Goal: Navigation & Orientation: Understand site structure

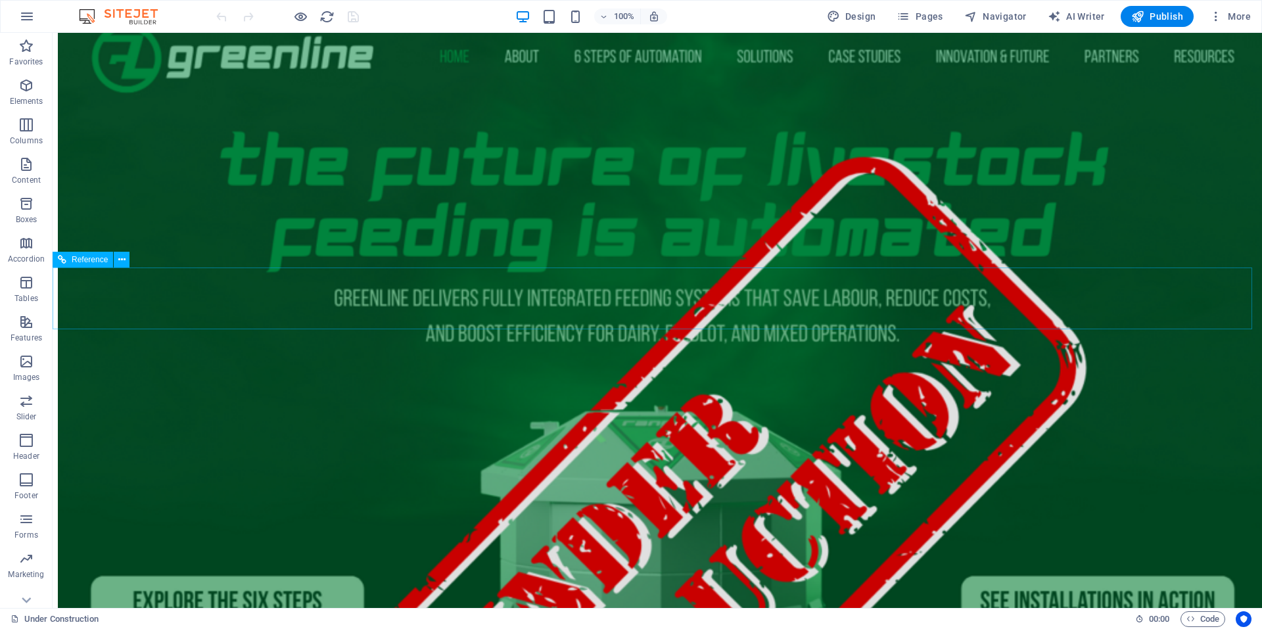
scroll to position [131, 0]
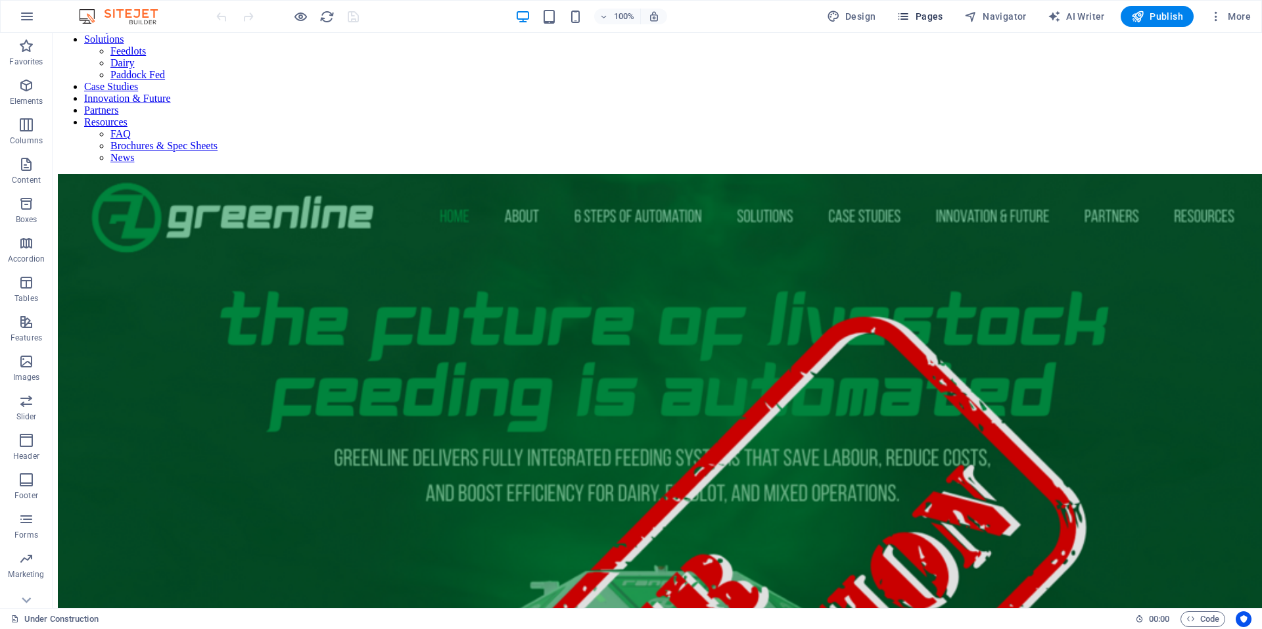
click at [924, 9] on button "Pages" at bounding box center [919, 16] width 57 height 21
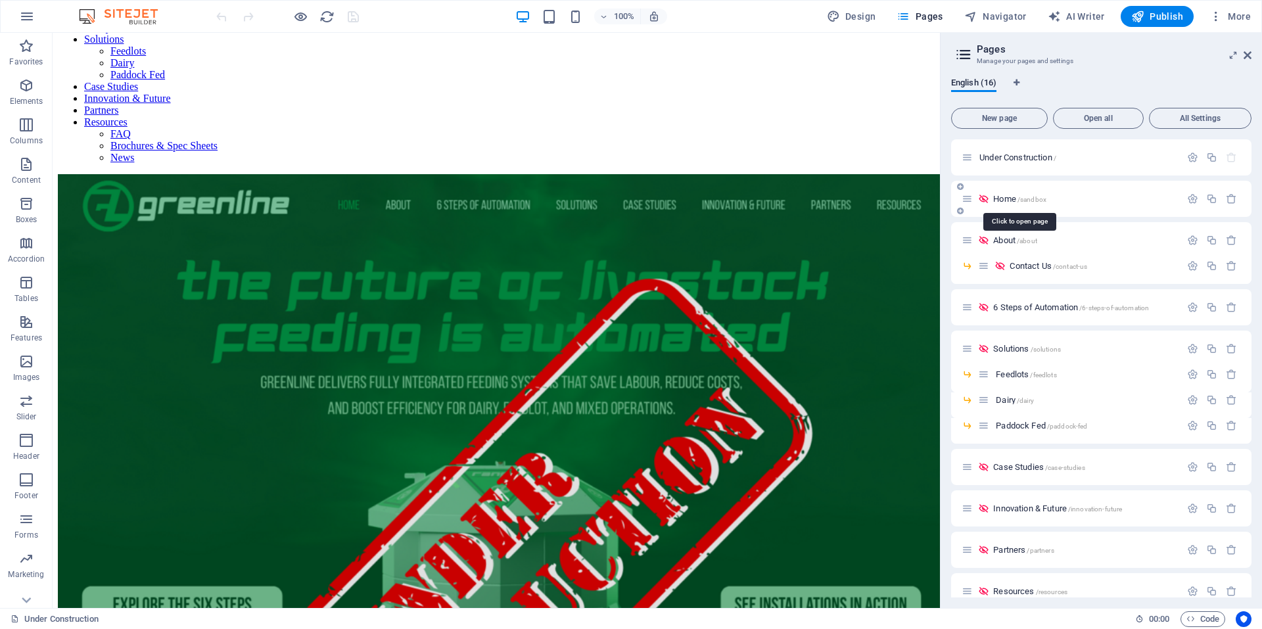
click at [1009, 200] on span "Home /sandbox" at bounding box center [1019, 199] width 53 height 10
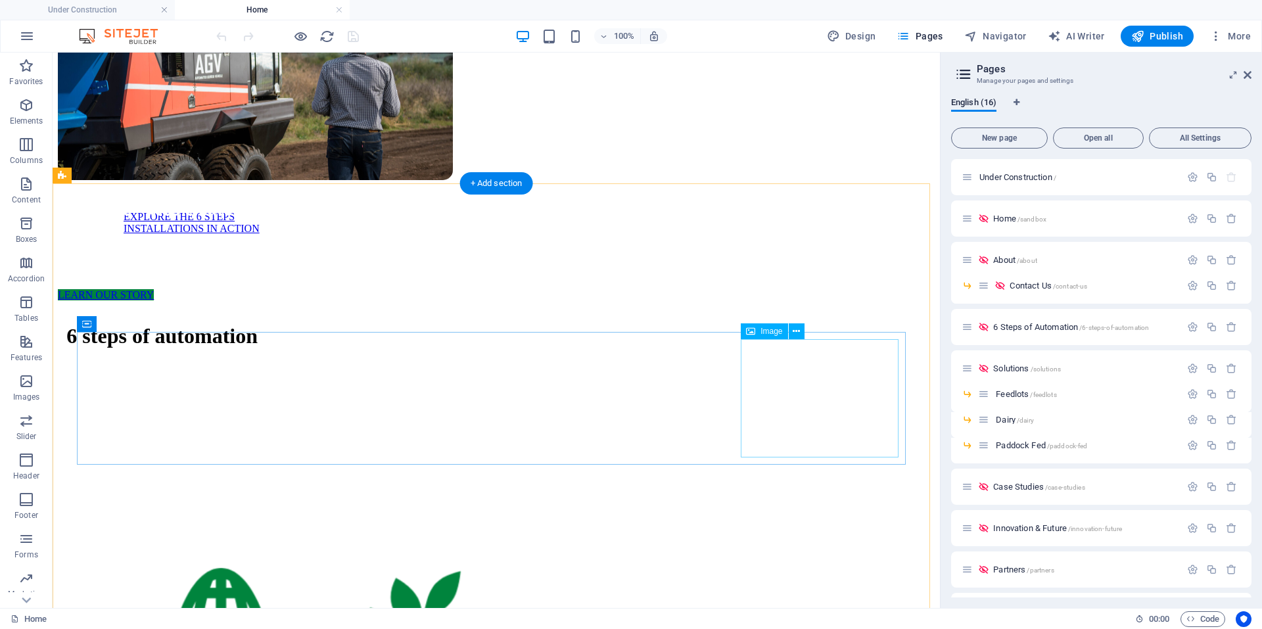
scroll to position [1117, 0]
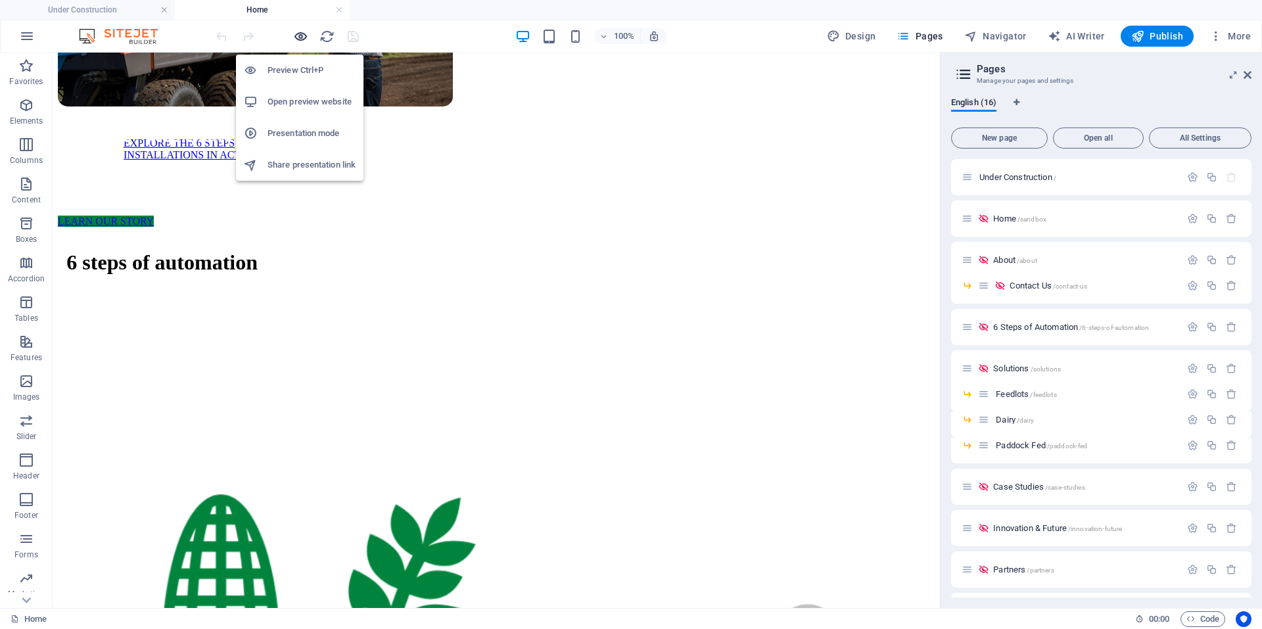
click at [303, 35] on icon "button" at bounding box center [300, 36] width 15 height 15
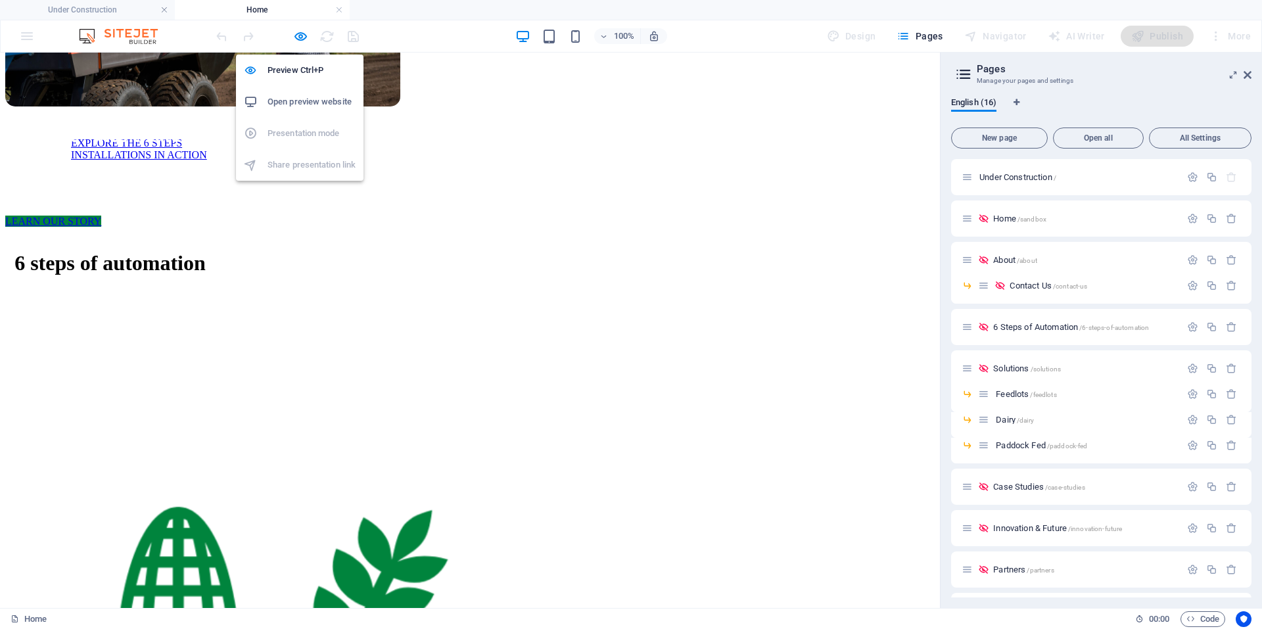
click at [304, 99] on h6 "Open preview website" at bounding box center [312, 102] width 88 height 16
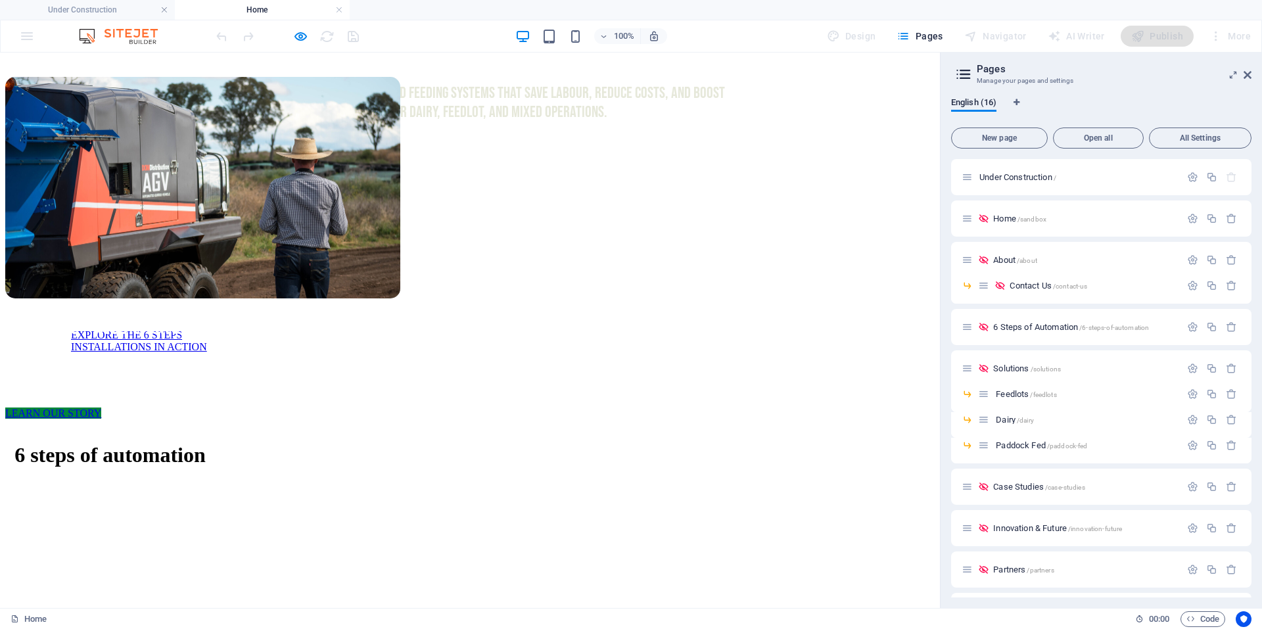
scroll to position [920, 0]
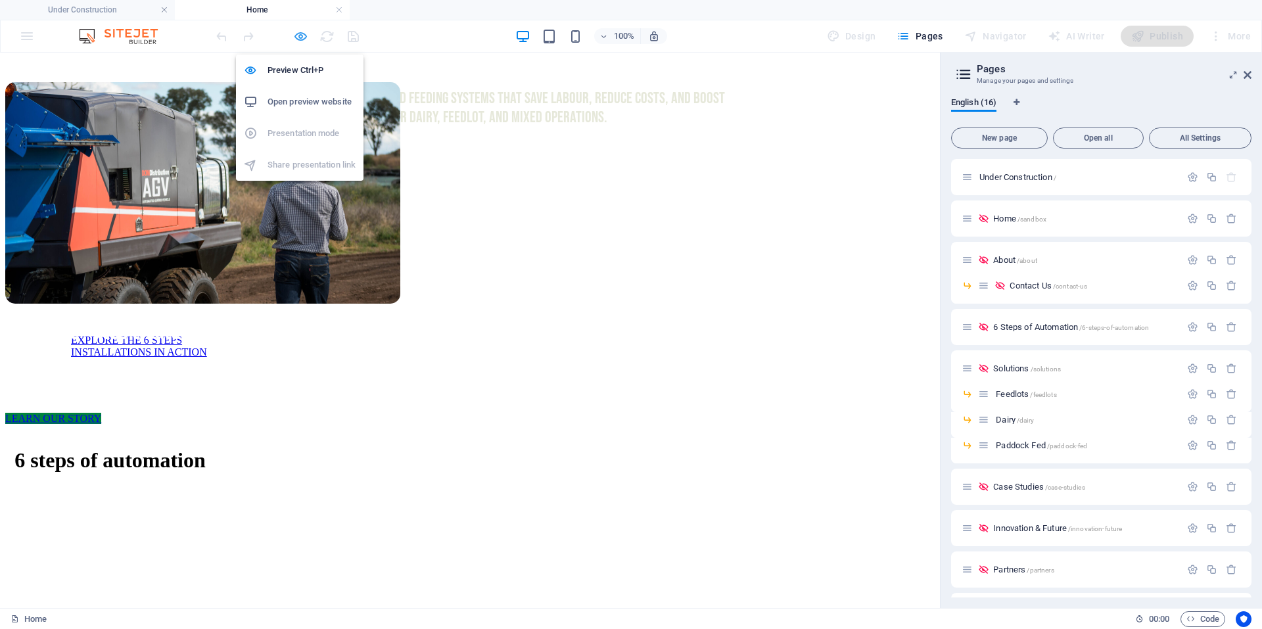
click at [299, 34] on icon "button" at bounding box center [300, 36] width 15 height 15
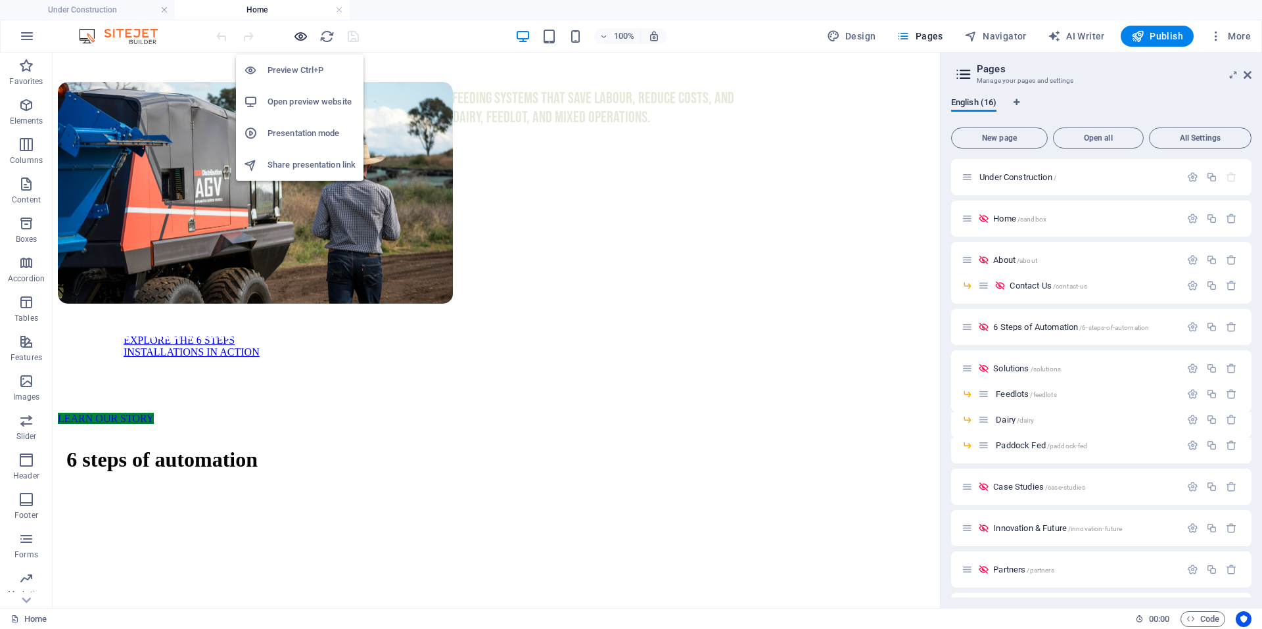
click at [299, 34] on icon "button" at bounding box center [300, 36] width 15 height 15
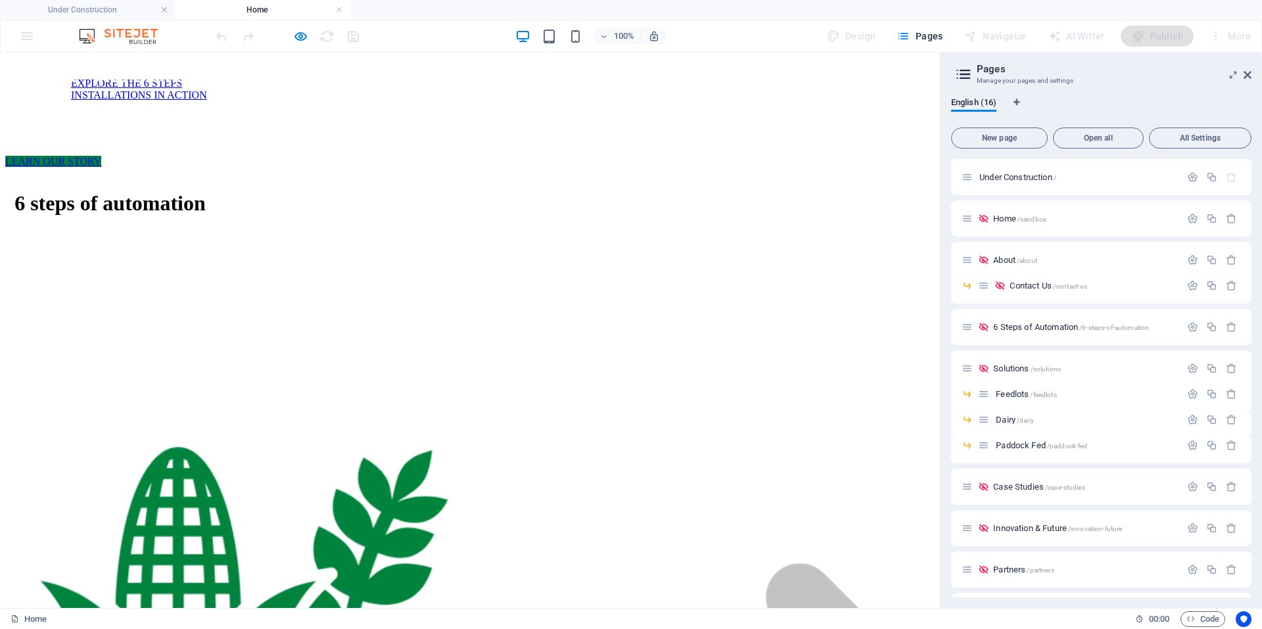
scroll to position [1249, 0]
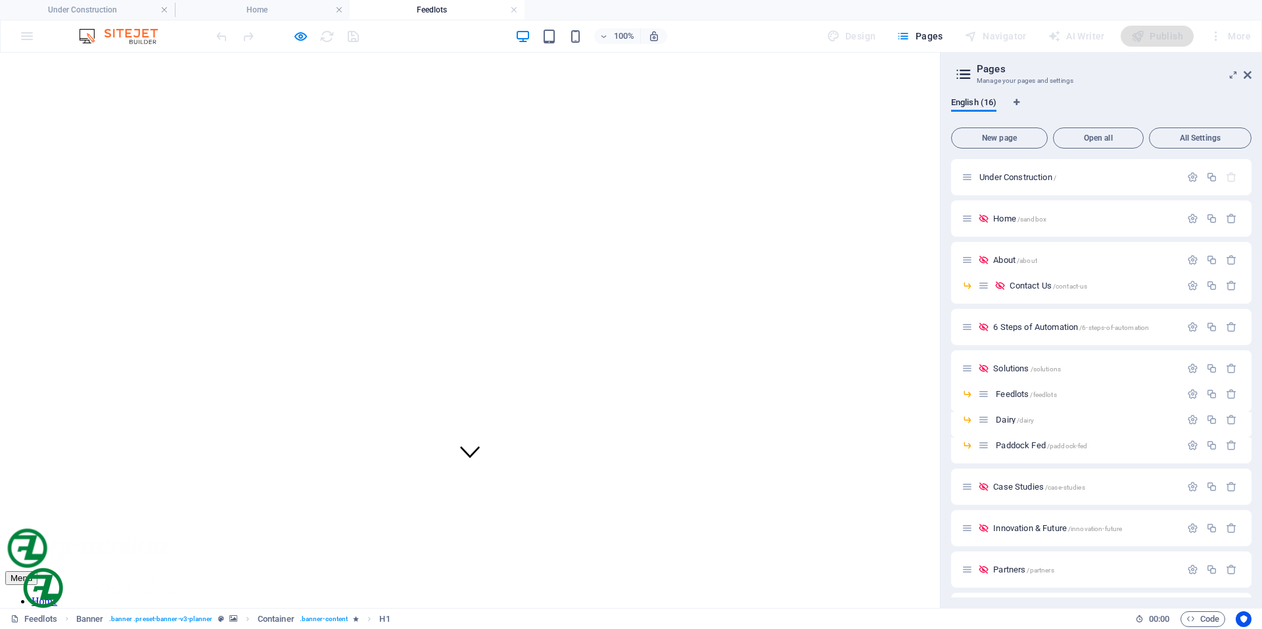
scroll to position [253, 0]
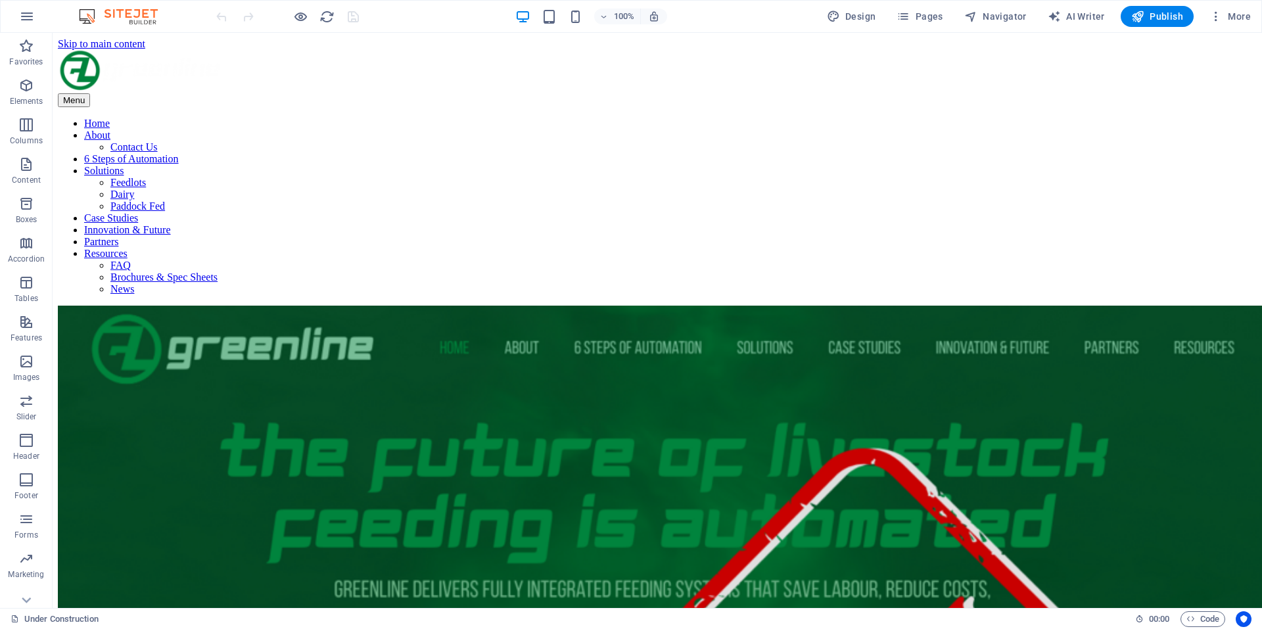
click at [304, 31] on div "100% Design Pages Navigator AI Writer Publish More" at bounding box center [631, 17] width 1261 height 32
click at [1242, 26] on button "More" at bounding box center [1230, 16] width 52 height 21
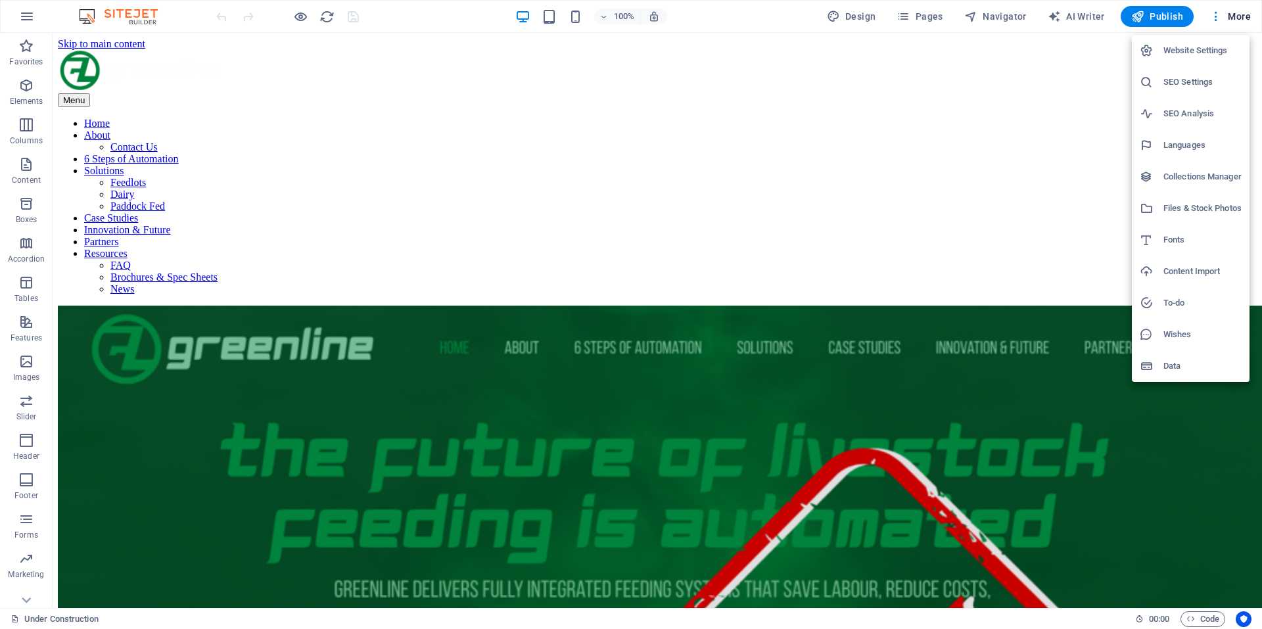
click at [927, 18] on div at bounding box center [631, 314] width 1262 height 629
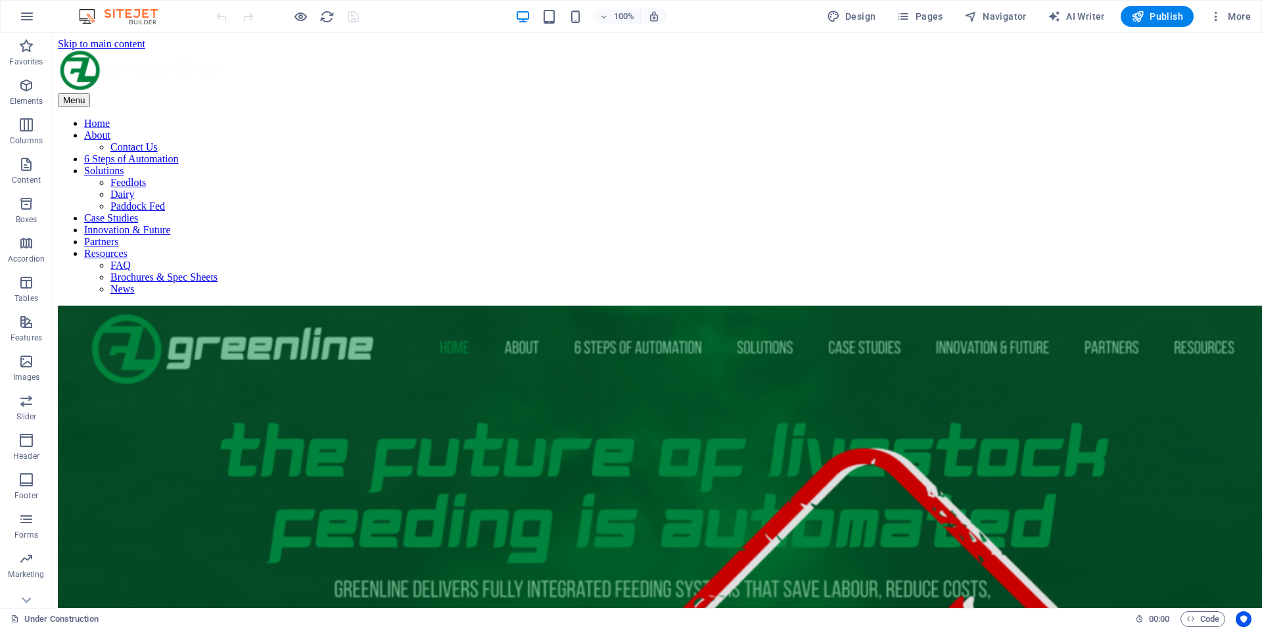
click at [927, 18] on span "Pages" at bounding box center [920, 16] width 46 height 13
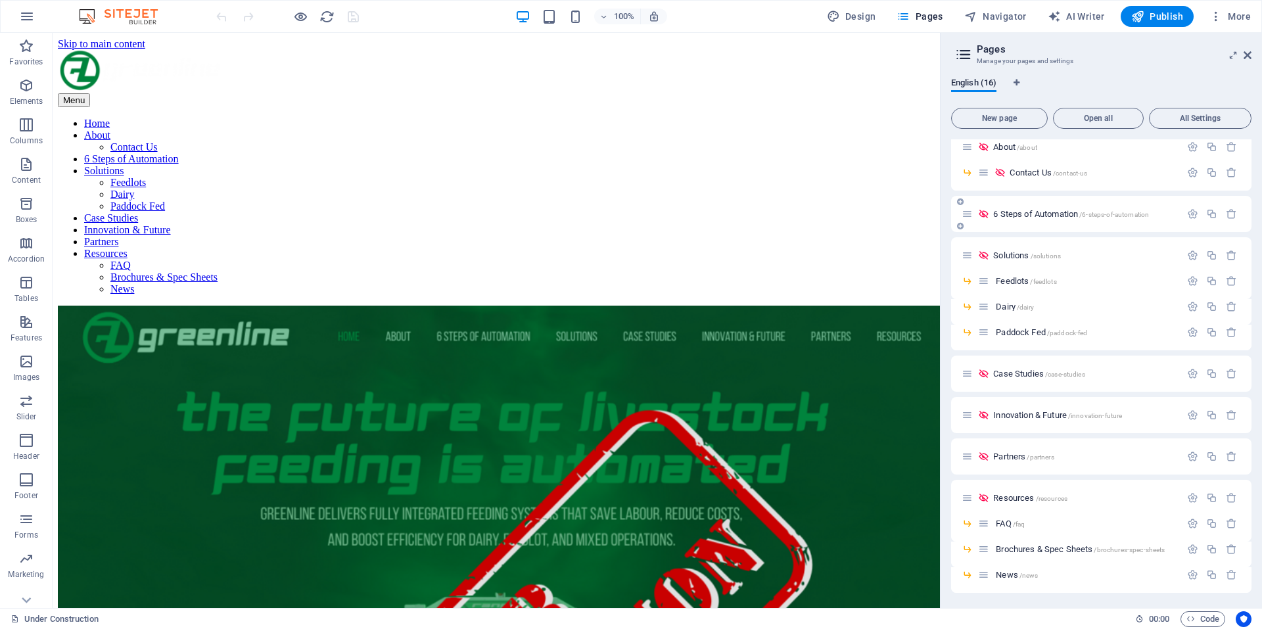
scroll to position [94, 0]
click at [1027, 375] on span "Case Studies /case-studies" at bounding box center [1038, 373] width 91 height 10
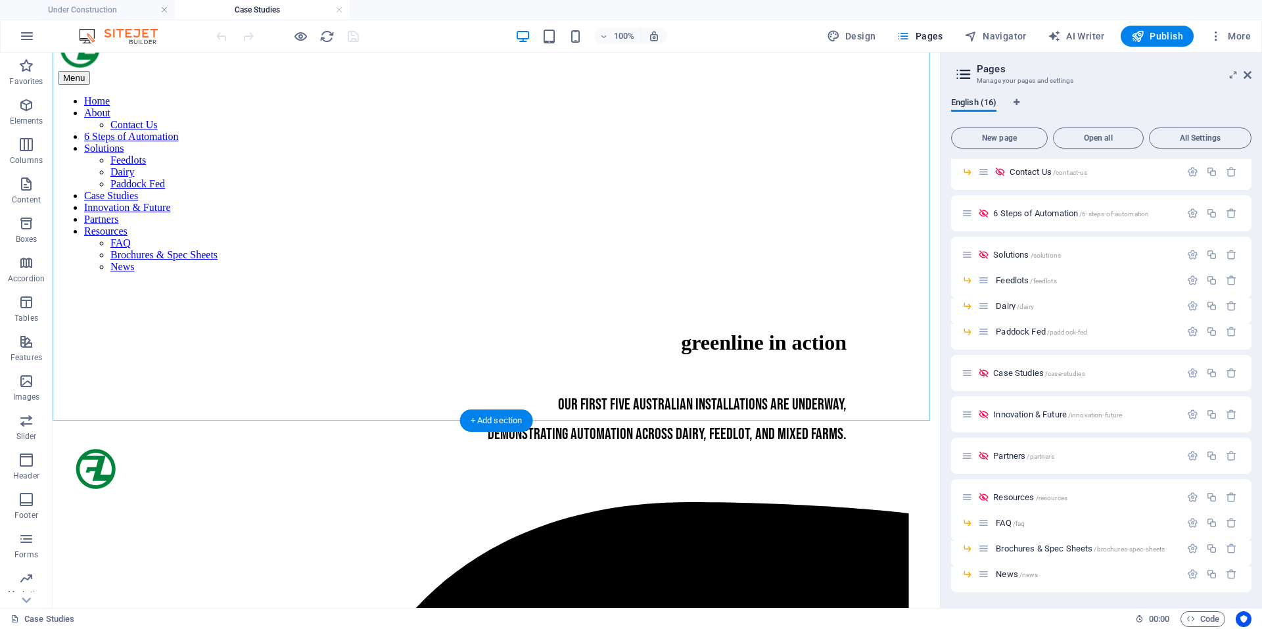
scroll to position [570, 0]
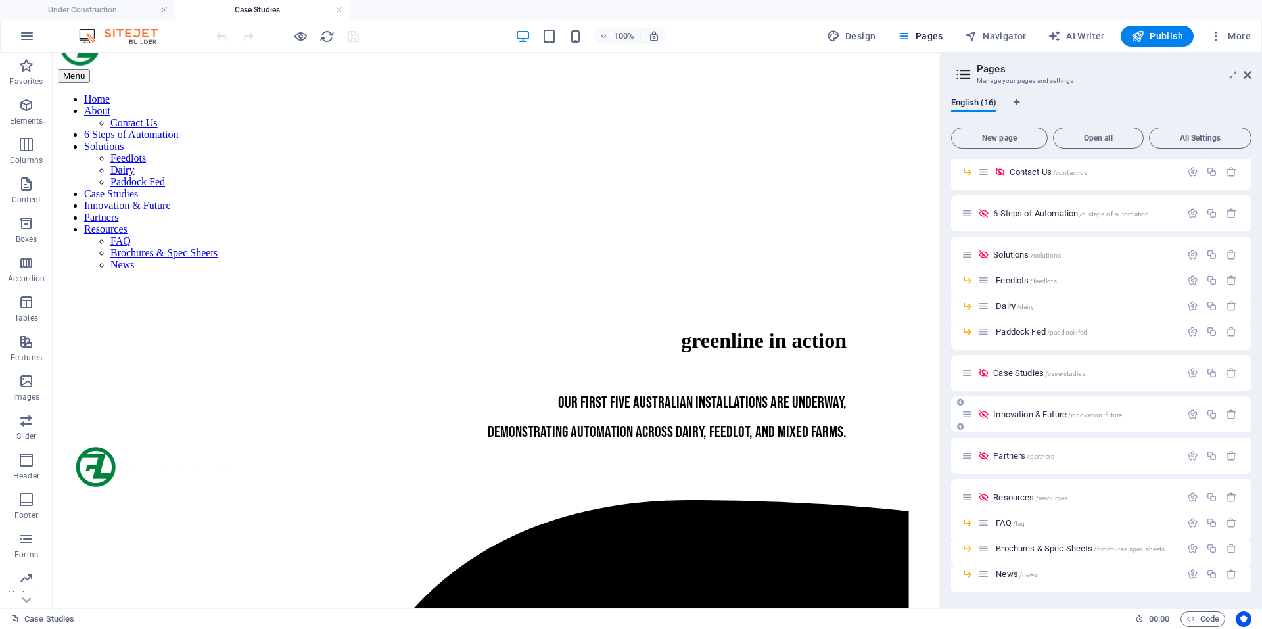
click at [1037, 411] on span "Innovation & Future /innovation-future" at bounding box center [1057, 414] width 129 height 10
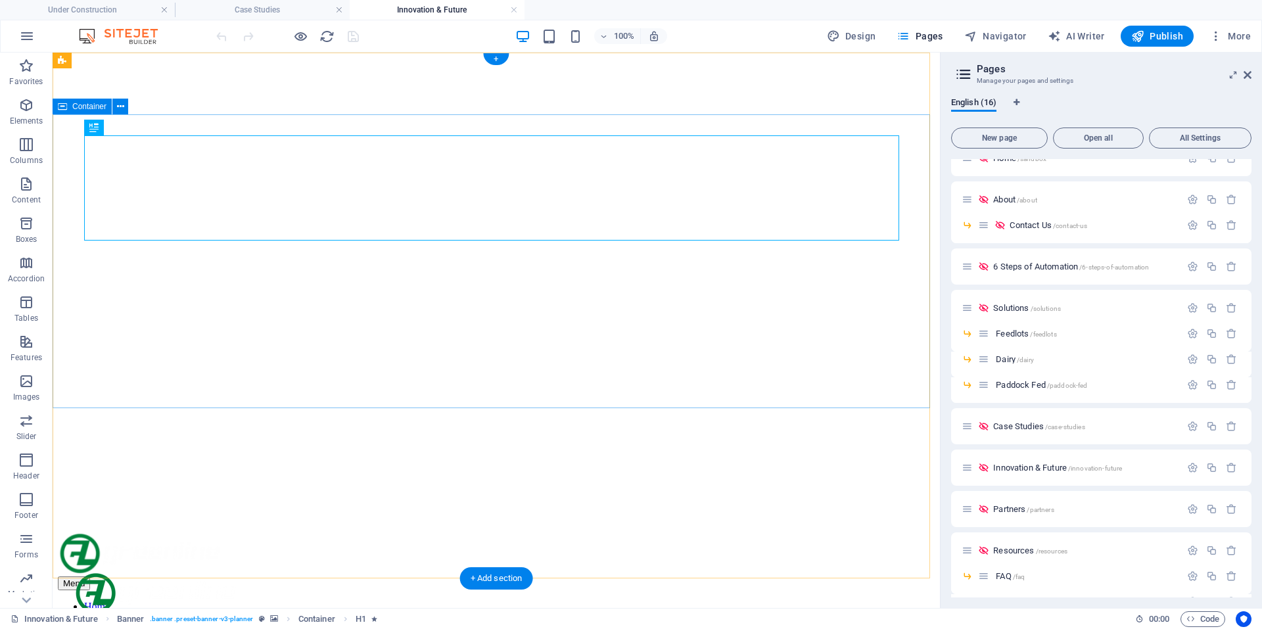
scroll to position [0, 0]
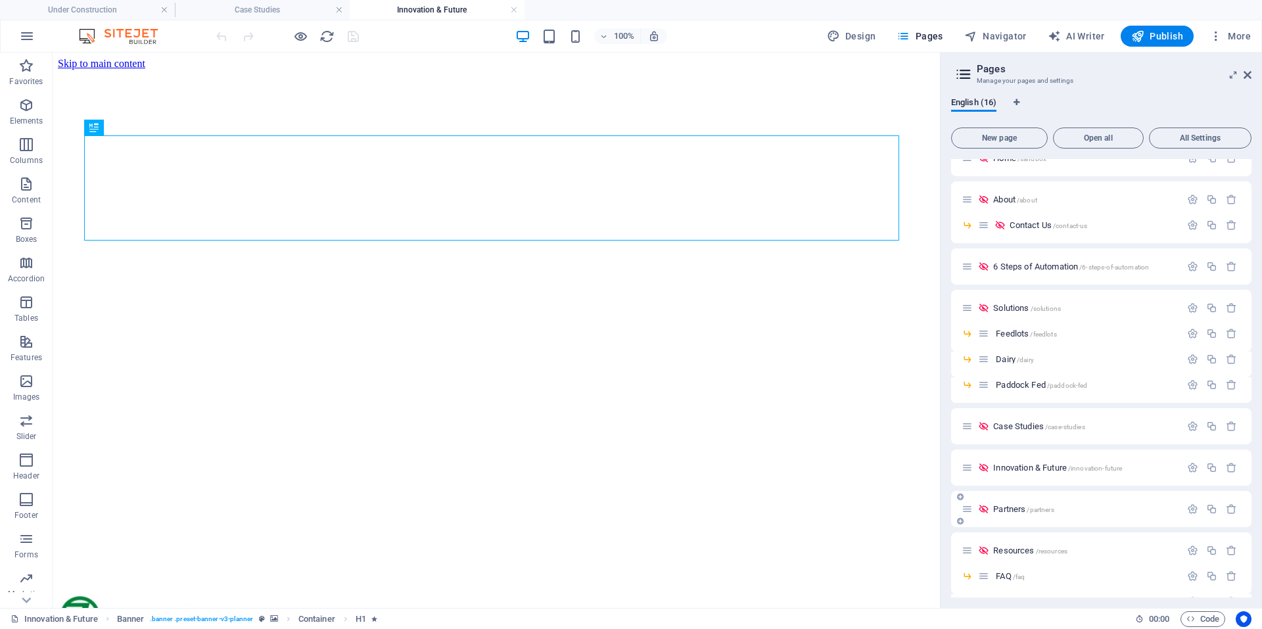
click at [1009, 505] on span "Partners /partners" at bounding box center [1023, 509] width 60 height 10
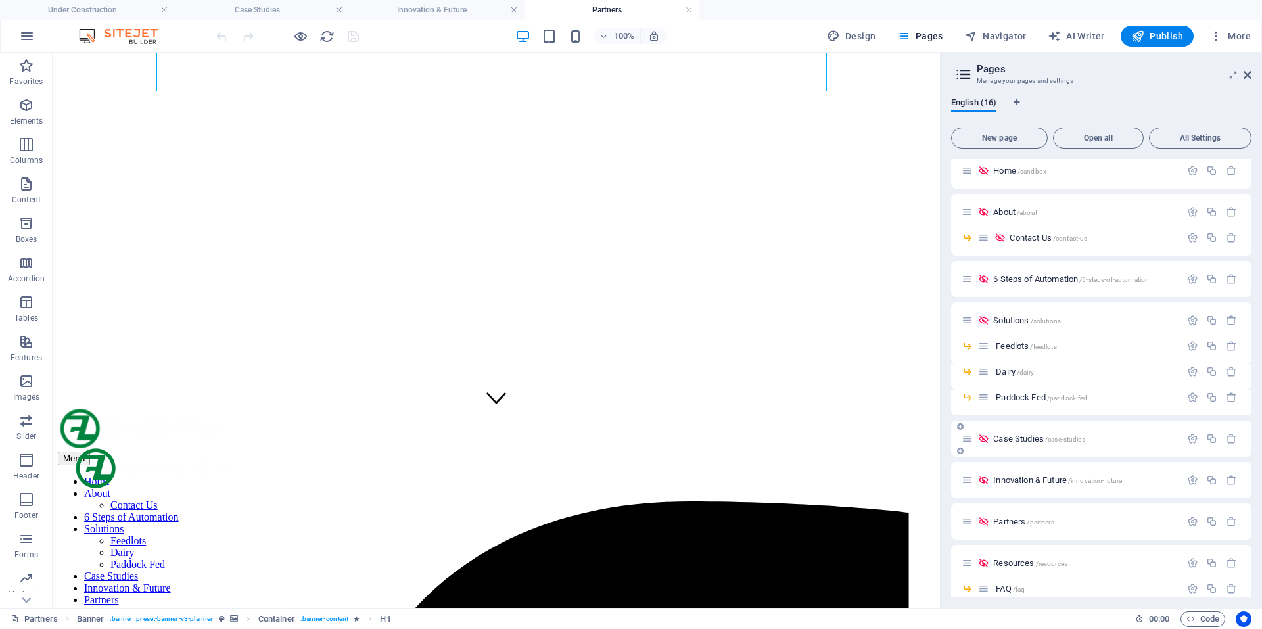
scroll to position [114, 0]
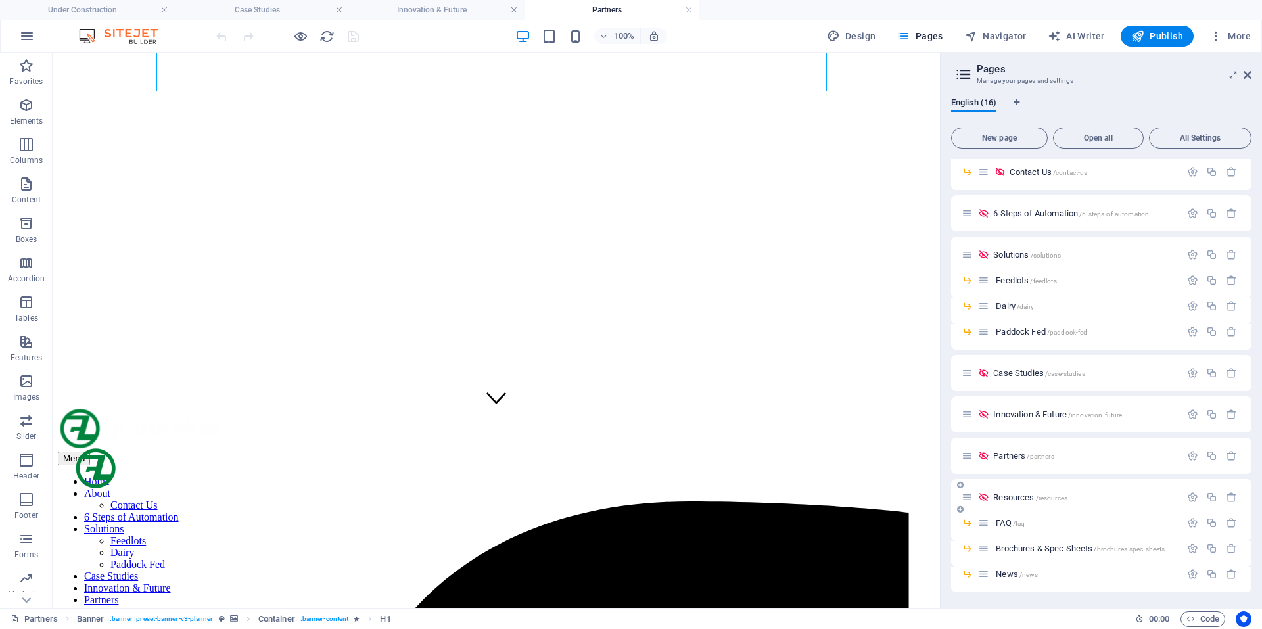
click at [1018, 500] on span "Resources /resources" at bounding box center [1030, 497] width 74 height 10
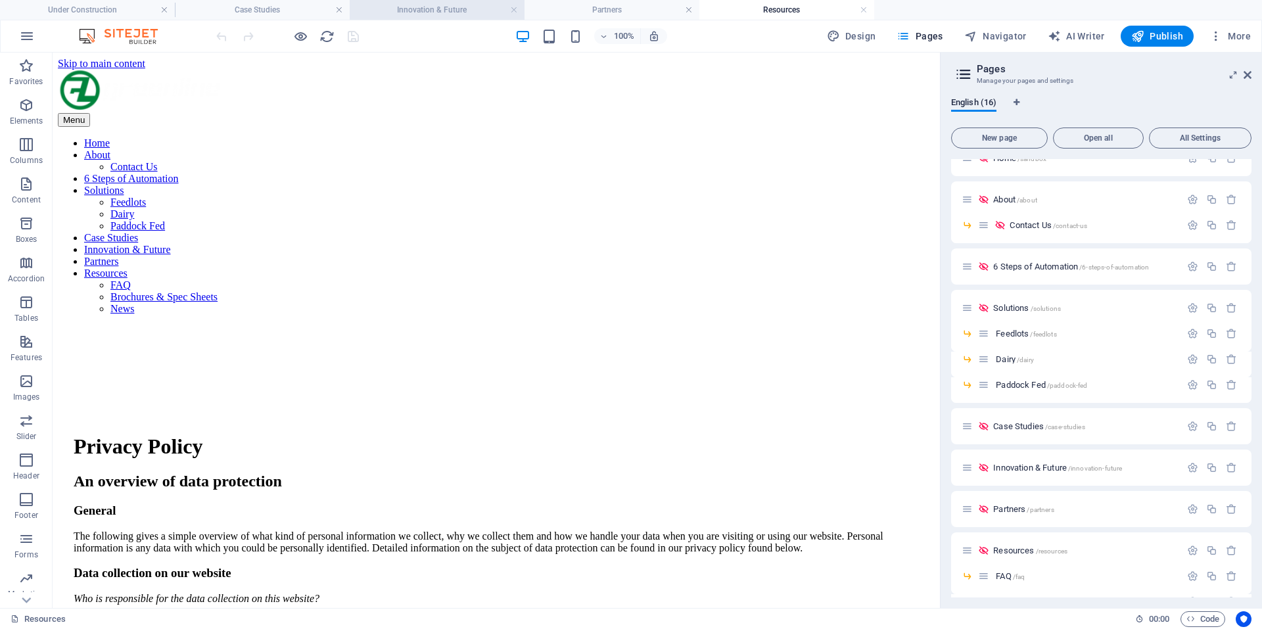
scroll to position [0, 0]
